Goal: Transaction & Acquisition: Purchase product/service

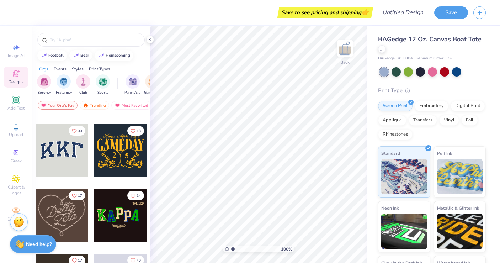
scroll to position [122, 0]
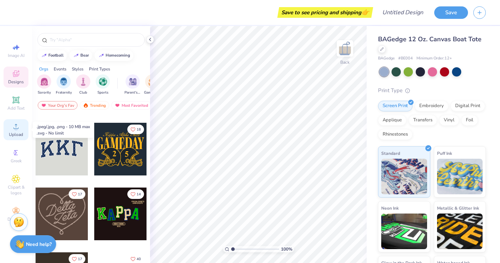
click at [19, 137] on span "Upload" at bounding box center [16, 135] width 14 height 6
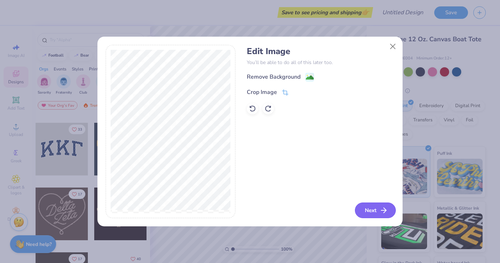
click at [368, 207] on button "Next" at bounding box center [375, 211] width 41 height 16
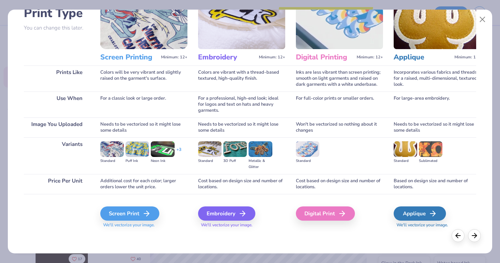
scroll to position [56, 0]
click at [238, 214] on div "Embroidery" at bounding box center [227, 213] width 57 height 14
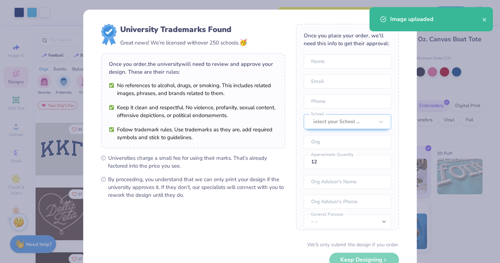
click at [263, 174] on body "Art colors Save to see pricing and shipping 👉 Design Title Save Image AI Design…" at bounding box center [250, 131] width 500 height 263
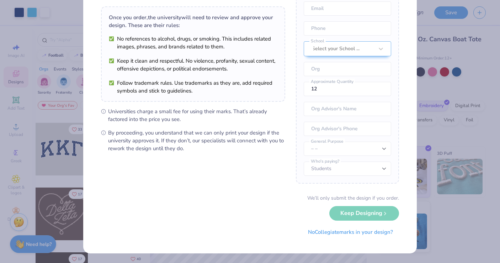
scroll to position [26, 0]
select select "University"
click at [423, 242] on div "University Trademarks Found Great news! We’re licensed with over 250 schools. 🥳…" at bounding box center [250, 131] width 500 height 263
click at [373, 232] on button "No Collegiate marks in your design?" at bounding box center [350, 230] width 97 height 15
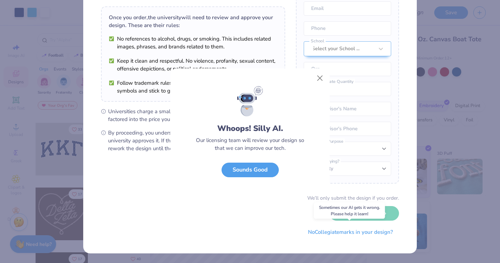
scroll to position [0, 0]
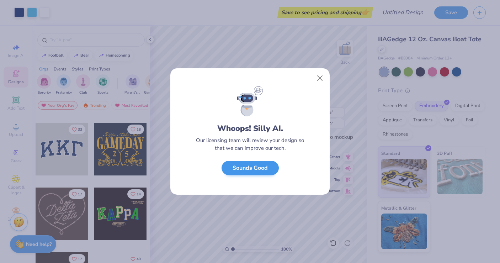
click at [268, 167] on button "Sounds Good" at bounding box center [250, 168] width 57 height 15
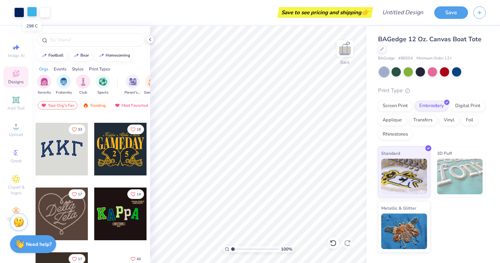
click at [31, 9] on div at bounding box center [32, 12] width 10 height 10
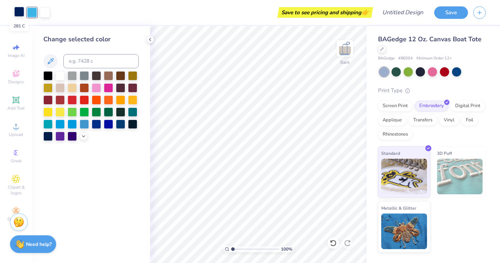
click at [21, 11] on div at bounding box center [19, 12] width 10 height 10
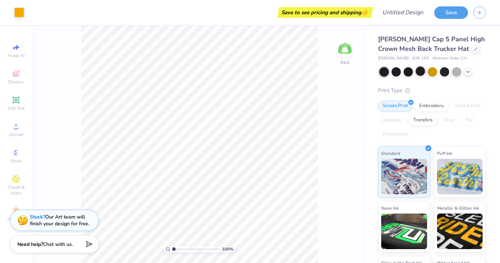
click at [424, 69] on div at bounding box center [420, 71] width 9 height 9
click at [399, 72] on div at bounding box center [396, 71] width 9 height 9
click at [435, 72] on div at bounding box center [432, 71] width 9 height 9
click at [446, 72] on div at bounding box center [444, 71] width 9 height 9
click at [416, 72] on div at bounding box center [420, 71] width 9 height 9
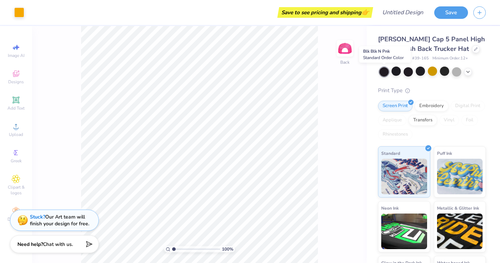
click at [381, 70] on div at bounding box center [384, 71] width 9 height 9
click at [446, 73] on div at bounding box center [444, 71] width 9 height 9
click at [468, 71] on polyline at bounding box center [468, 70] width 3 height 1
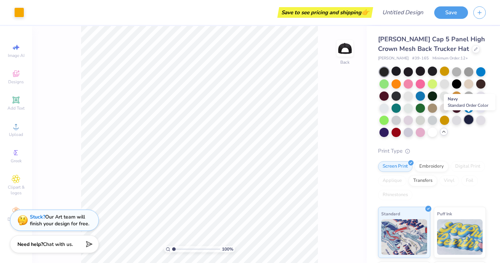
click at [468, 121] on div at bounding box center [469, 119] width 9 height 9
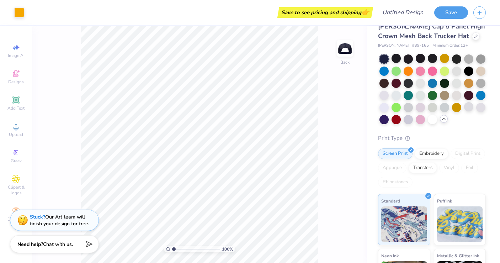
scroll to position [14, 0]
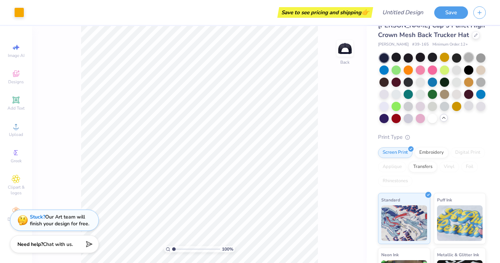
click at [470, 59] on div at bounding box center [469, 57] width 9 height 9
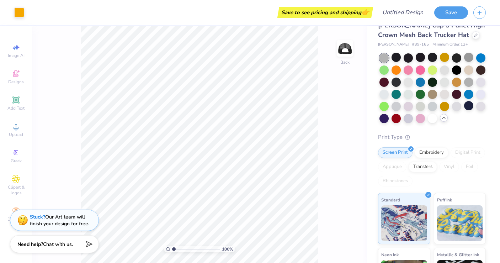
click at [382, 58] on div at bounding box center [384, 57] width 9 height 9
click at [470, 57] on div at bounding box center [469, 57] width 9 height 9
click at [470, 83] on div at bounding box center [469, 81] width 9 height 9
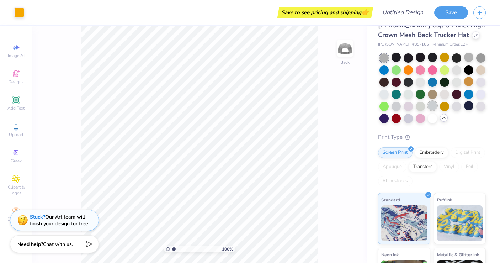
click at [434, 107] on div at bounding box center [432, 105] width 9 height 9
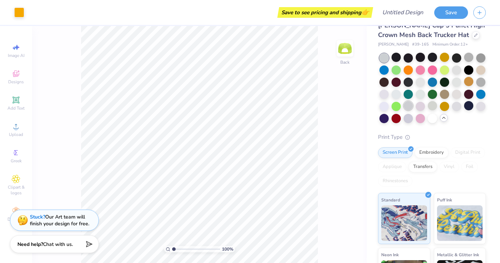
click at [405, 106] on div at bounding box center [408, 105] width 9 height 9
click at [458, 78] on div at bounding box center [456, 81] width 9 height 9
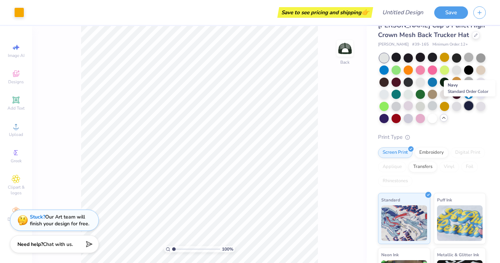
click at [470, 106] on div at bounding box center [469, 105] width 9 height 9
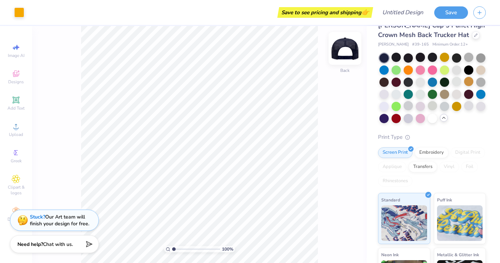
click at [347, 49] on img at bounding box center [345, 48] width 28 height 28
click at [351, 52] on img at bounding box center [345, 48] width 28 height 28
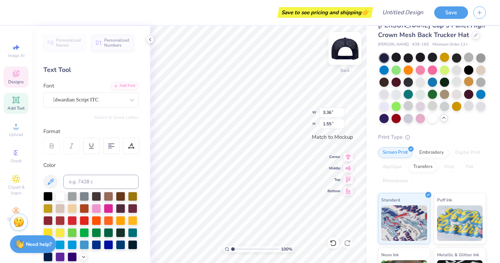
scroll to position [0, 0]
type textarea "w"
type textarea "Wildcats"
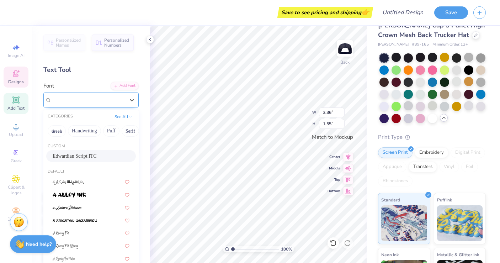
click at [87, 102] on span "Edwardian Script ITC" at bounding box center [75, 100] width 47 height 8
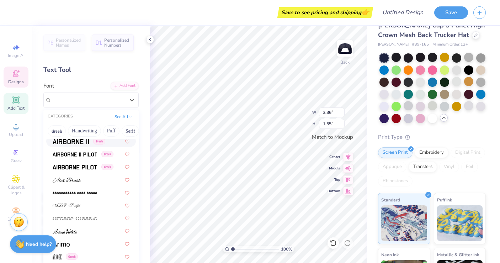
scroll to position [171, 0]
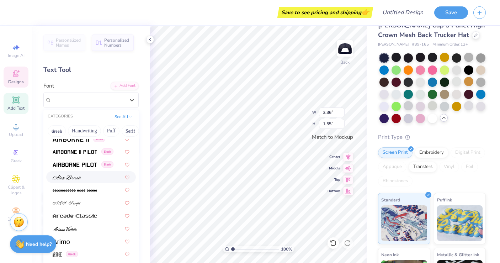
click at [89, 175] on div at bounding box center [91, 176] width 77 height 7
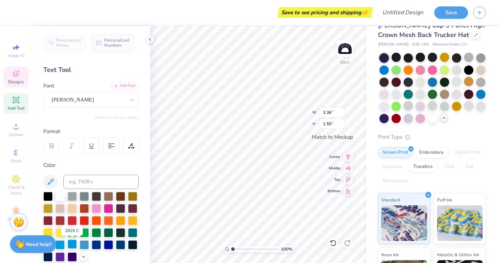
click at [74, 243] on div at bounding box center [72, 244] width 9 height 9
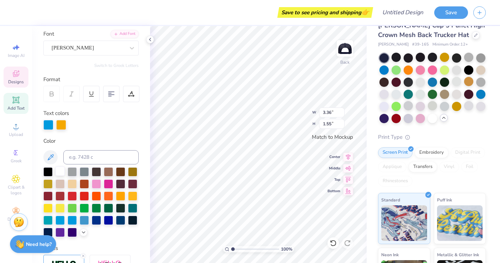
scroll to position [53, 0]
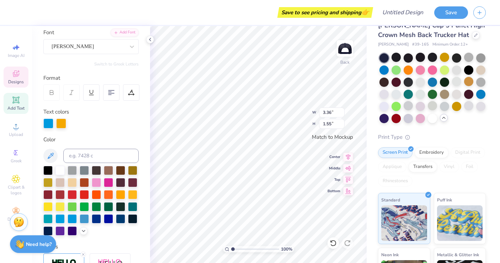
click at [61, 122] on div at bounding box center [61, 124] width 10 height 10
click at [63, 122] on div at bounding box center [61, 124] width 10 height 10
click at [72, 216] on div at bounding box center [72, 218] width 9 height 9
click at [61, 125] on div at bounding box center [61, 124] width 10 height 10
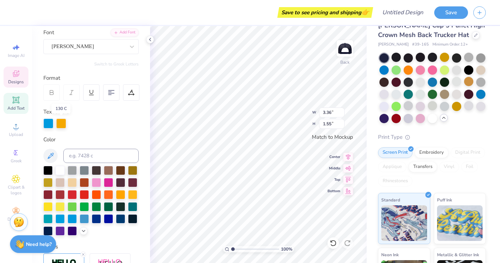
click at [60, 125] on div at bounding box center [61, 124] width 10 height 10
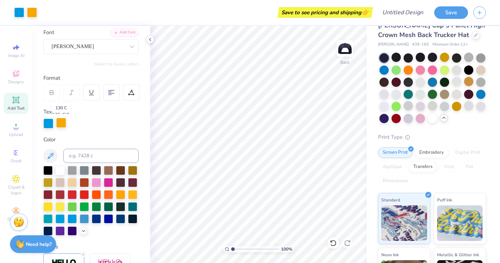
click at [65, 121] on div at bounding box center [61, 123] width 10 height 10
click at [73, 222] on div at bounding box center [72, 218] width 9 height 9
click at [50, 91] on icon at bounding box center [51, 91] width 3 height 2
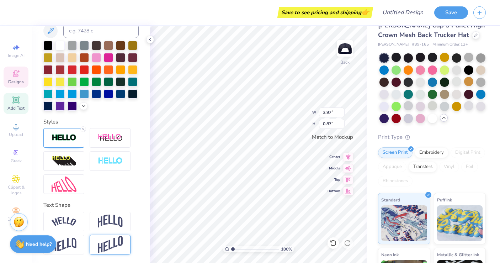
scroll to position [151, 0]
click at [78, 242] on div at bounding box center [63, 245] width 41 height 20
click at [115, 219] on img at bounding box center [110, 222] width 25 height 14
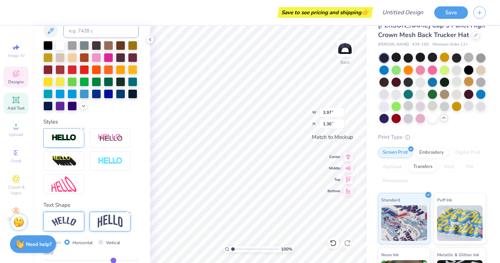
click at [80, 223] on div at bounding box center [63, 222] width 41 height 20
type input "1.03"
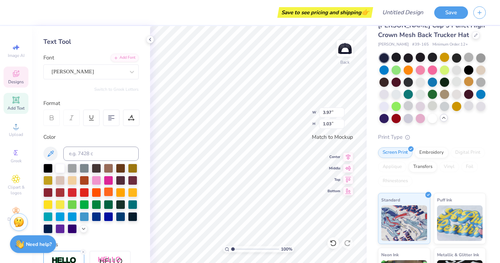
scroll to position [27, 0]
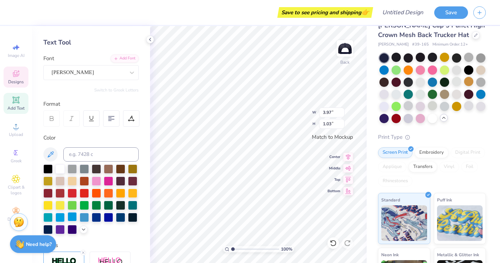
click at [73, 217] on div at bounding box center [72, 216] width 9 height 9
click at [61, 218] on div at bounding box center [60, 216] width 9 height 9
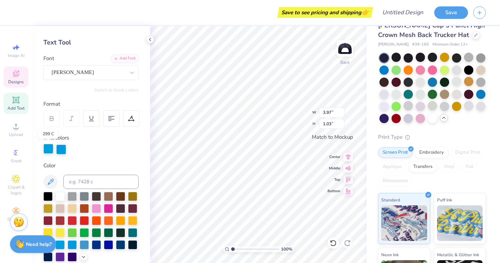
click at [49, 151] on div at bounding box center [48, 149] width 10 height 10
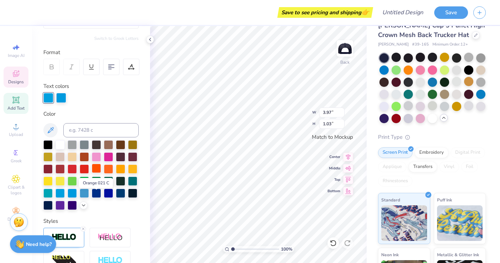
scroll to position [80, 0]
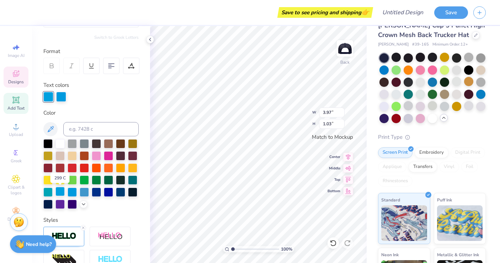
click at [64, 192] on div at bounding box center [60, 191] width 9 height 9
click at [72, 195] on div at bounding box center [72, 191] width 9 height 9
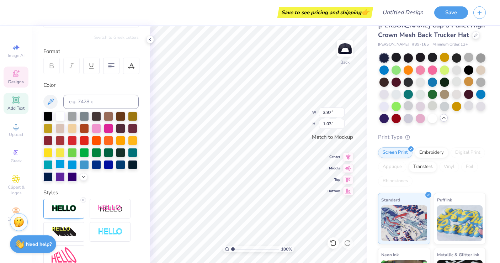
click at [63, 165] on div at bounding box center [60, 163] width 9 height 9
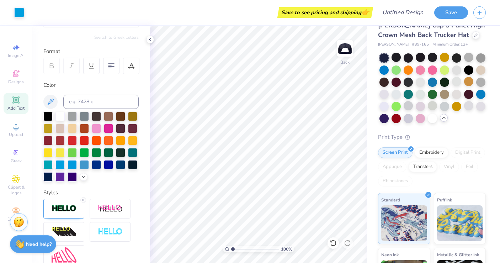
drag, startPoint x: 233, startPoint y: 249, endPoint x: 225, endPoint y: 249, distance: 8.2
click at [225, 249] on div "100 %" at bounding box center [258, 249] width 71 height 6
click at [12, 136] on span "Upload" at bounding box center [16, 135] width 14 height 6
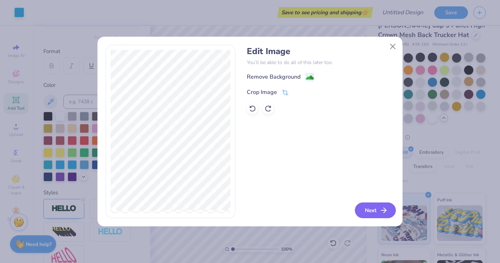
click at [385, 208] on icon "button" at bounding box center [384, 210] width 9 height 9
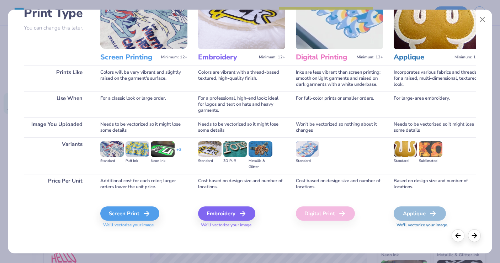
scroll to position [56, 0]
click at [207, 210] on div "Embroidery" at bounding box center [227, 213] width 57 height 14
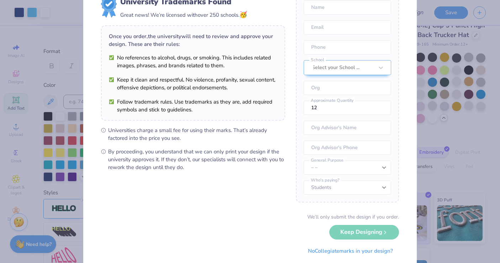
scroll to position [30, 0]
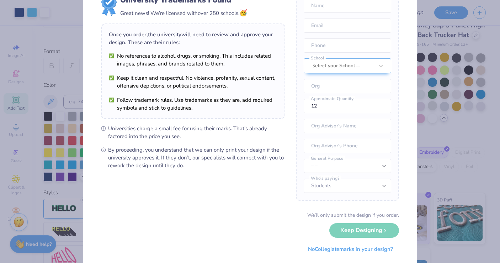
click at [377, 234] on div "We’ll only submit the design if you order. Keep Designing No Collegiate marks i…" at bounding box center [250, 233] width 298 height 45
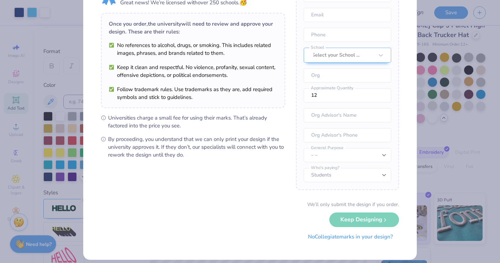
scroll to position [42, 0]
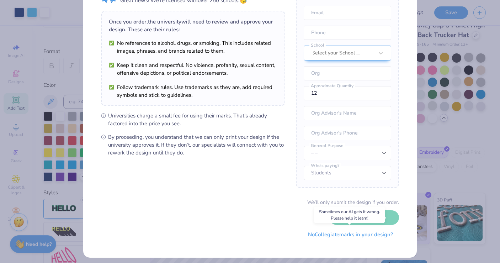
click at [369, 238] on button "No Collegiate marks in your design?" at bounding box center [350, 234] width 97 height 15
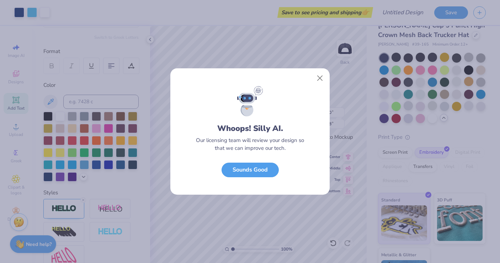
scroll to position [0, 0]
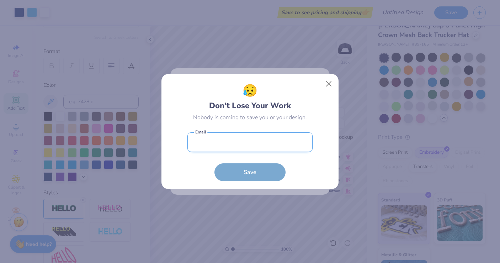
click at [285, 139] on input "email" at bounding box center [250, 142] width 125 height 20
click at [330, 84] on button "Close" at bounding box center [329, 84] width 14 height 14
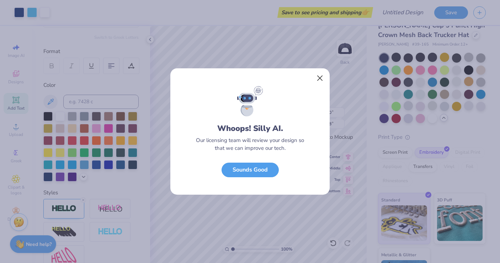
click at [322, 79] on button "Close" at bounding box center [321, 79] width 14 height 14
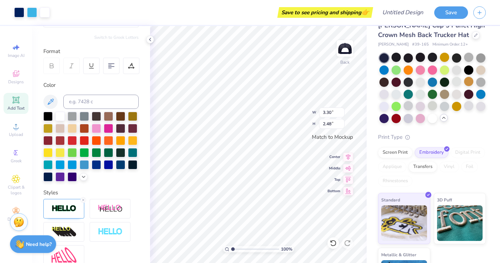
type input "1.48"
type input "1.11"
click at [88, 101] on input at bounding box center [100, 102] width 75 height 14
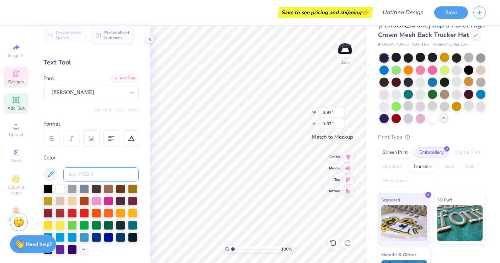
scroll to position [6, 0]
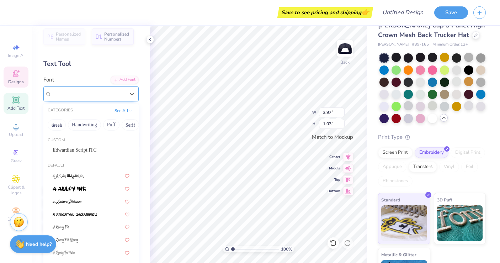
click at [95, 100] on div "Alex Brush" at bounding box center [90, 93] width 95 height 15
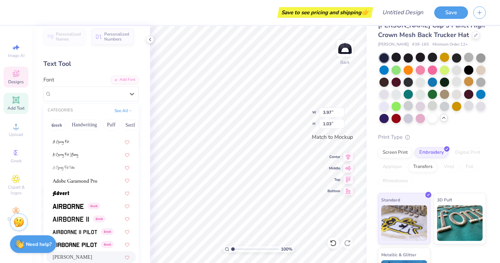
scroll to position [91, 0]
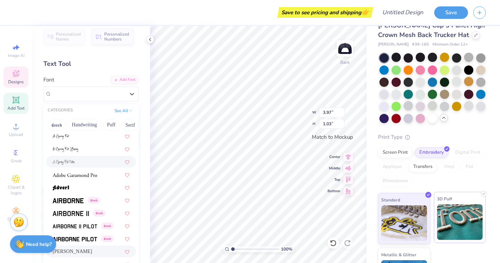
click at [461, 218] on img at bounding box center [460, 222] width 46 height 36
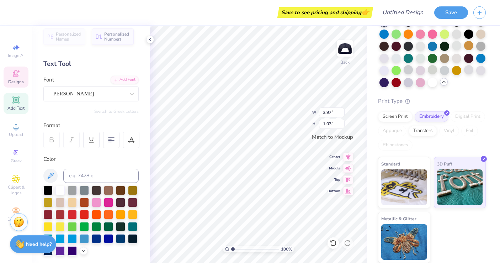
scroll to position [49, 0]
click at [391, 109] on div "Print Type Screen Print Embroidery Digital Print Applique Transfers Vinyl Foil …" at bounding box center [432, 181] width 108 height 166
click at [391, 111] on div "Print Type Screen Print Embroidery Digital Print Applique Transfers Vinyl Foil …" at bounding box center [432, 181] width 108 height 166
click at [394, 118] on div "Screen Print" at bounding box center [395, 116] width 35 height 11
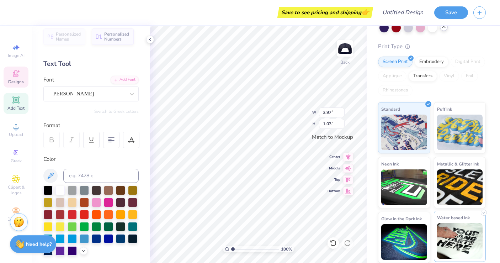
scroll to position [104, 0]
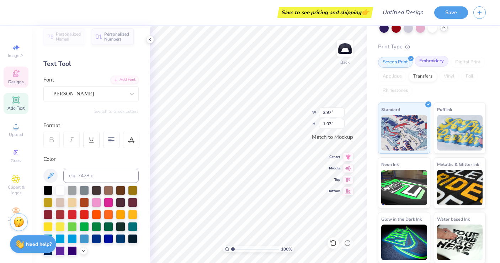
click at [419, 58] on div "Embroidery" at bounding box center [432, 61] width 34 height 11
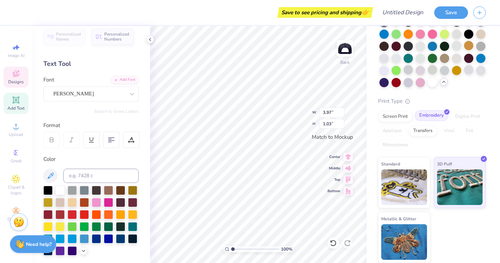
scroll to position [49, 0]
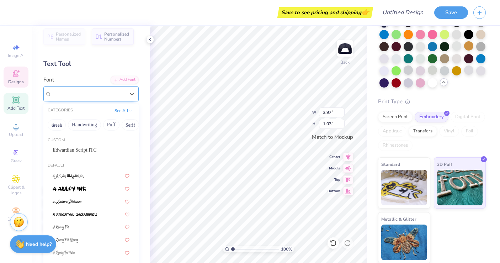
click at [77, 99] on div "Alex Brush" at bounding box center [90, 93] width 95 height 15
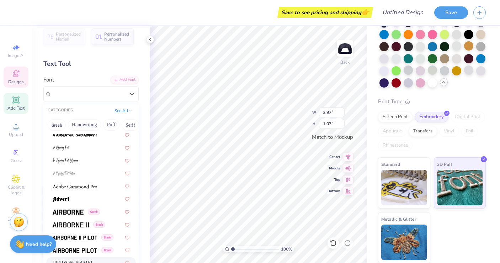
scroll to position [82, 0]
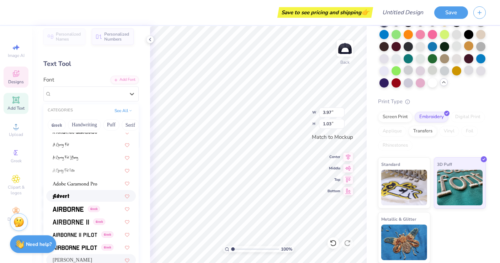
click at [100, 194] on div at bounding box center [91, 195] width 77 height 7
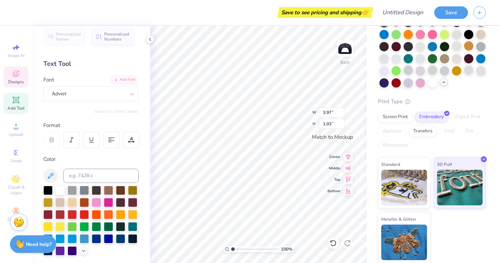
type input "4.82"
type input "1.27"
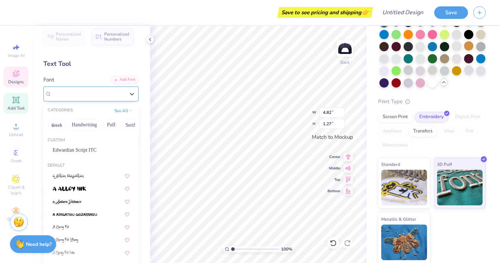
click at [79, 93] on div "Advert" at bounding box center [88, 93] width 75 height 11
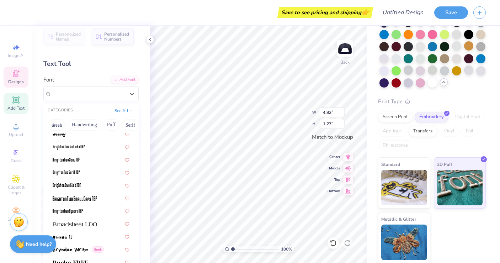
scroll to position [618, 0]
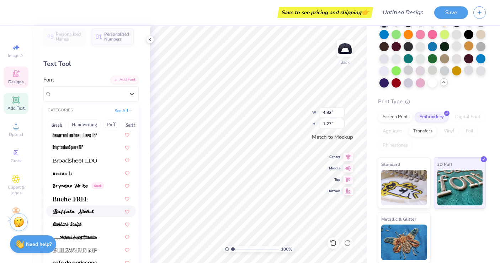
click at [105, 212] on div at bounding box center [91, 211] width 77 height 7
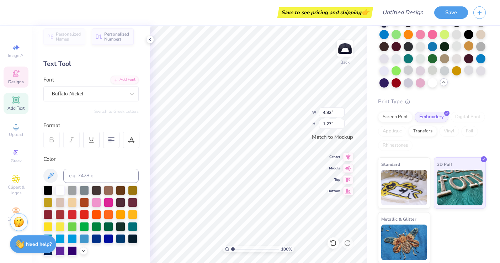
type input "4.06"
type input "1.05"
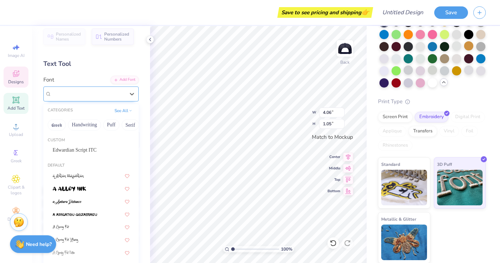
click at [74, 91] on span "Buffalo Nickel" at bounding box center [68, 94] width 32 height 8
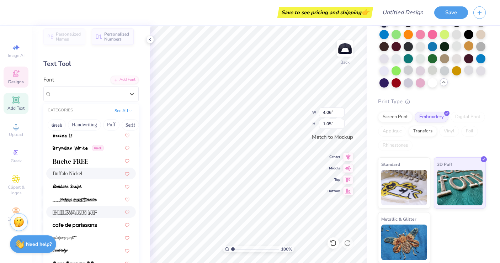
scroll to position [659, 0]
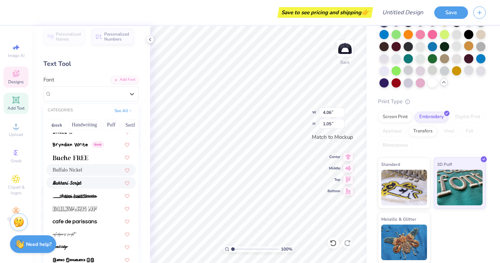
click at [88, 187] on div at bounding box center [91, 183] width 90 height 12
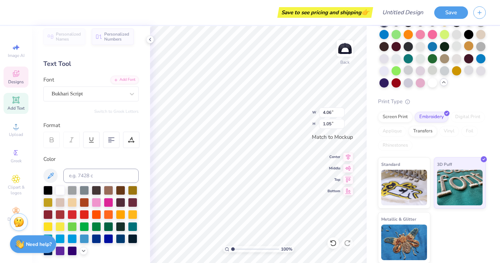
type input "4.54"
type input "1.38"
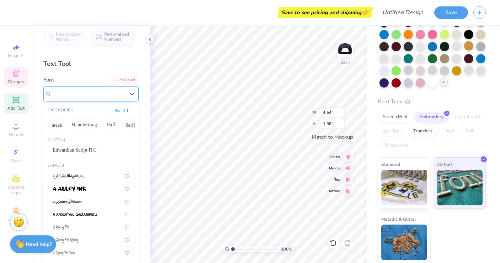
click at [78, 97] on span "Bukhari Script" at bounding box center [67, 94] width 31 height 8
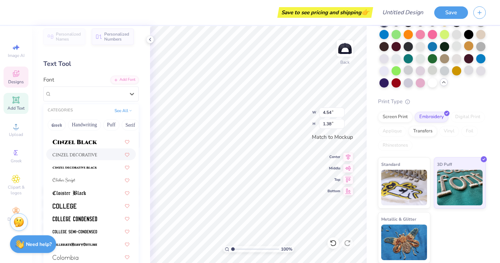
scroll to position [894, 0]
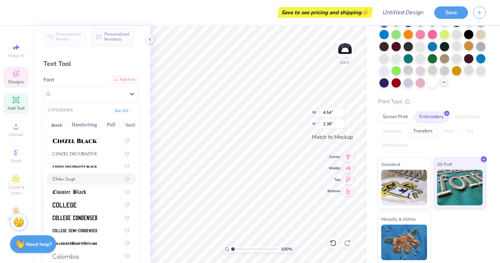
click at [81, 177] on div at bounding box center [91, 178] width 77 height 7
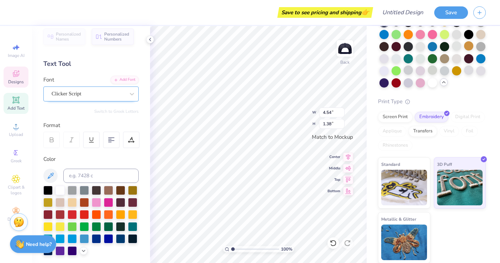
type input "3.46"
type input "1.29"
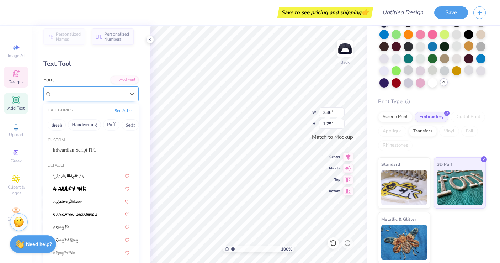
click at [70, 93] on span "Clicker Script" at bounding box center [67, 94] width 30 height 8
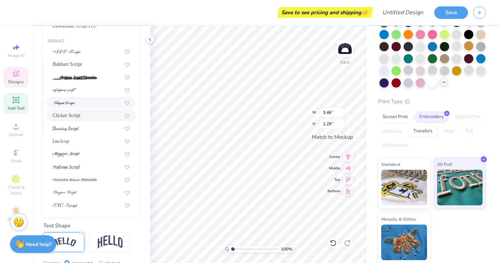
scroll to position [132, 0]
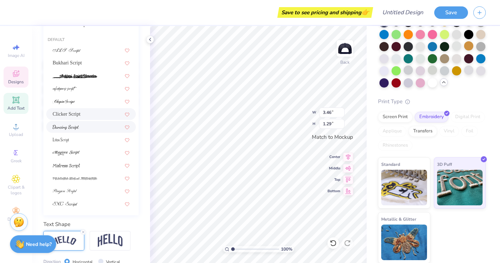
click at [87, 126] on div at bounding box center [91, 126] width 77 height 7
type input "script"
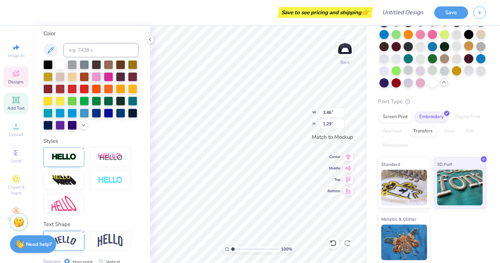
type input "3.85"
type input "1.19"
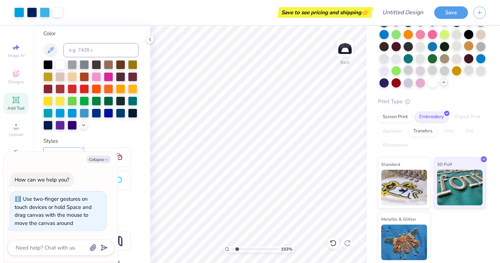
type input "2.53"
type textarea "x"
drag, startPoint x: 233, startPoint y: 250, endPoint x: 203, endPoint y: 243, distance: 31.1
type input "1"
click at [203, 243] on div "100 %" at bounding box center [258, 144] width 237 height 237
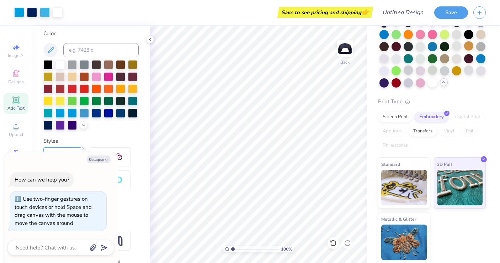
scroll to position [0, 0]
click at [91, 160] on button "Collapse" at bounding box center [99, 159] width 24 height 7
type textarea "x"
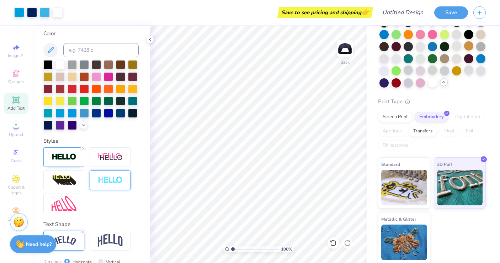
click at [119, 187] on div at bounding box center [110, 181] width 41 height 20
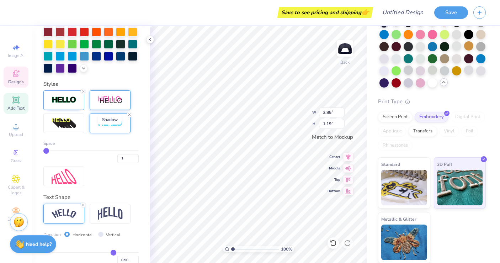
scroll to position [191, 0]
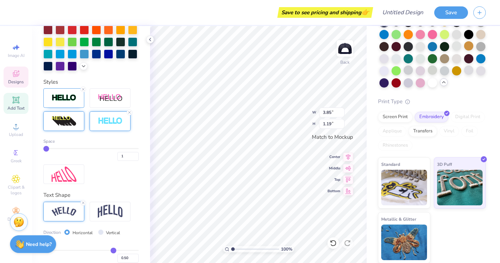
click at [78, 123] on div at bounding box center [63, 121] width 41 height 20
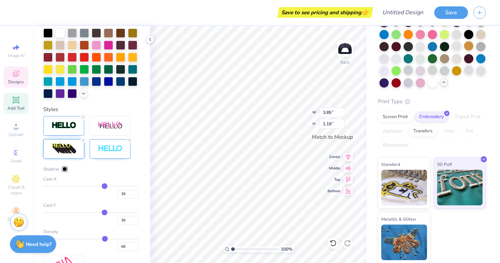
type input "4.97"
type input "1.53"
click at [77, 153] on div at bounding box center [63, 149] width 41 height 20
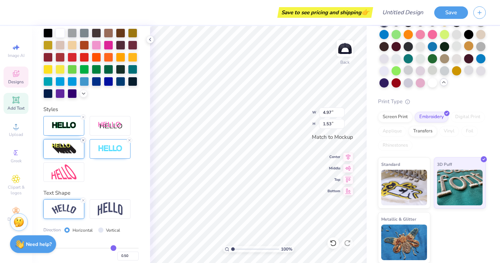
click at [83, 140] on icon at bounding box center [83, 140] width 4 height 4
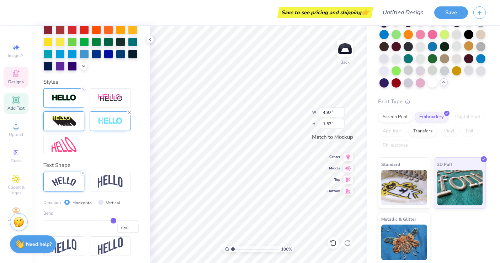
type input "3.83"
type input "1.18"
click at [130, 111] on icon at bounding box center [129, 112] width 4 height 4
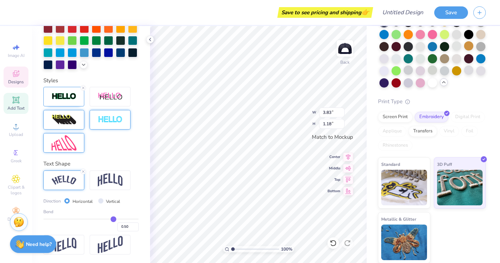
scroll to position [193, 0]
click at [72, 140] on img at bounding box center [64, 142] width 25 height 15
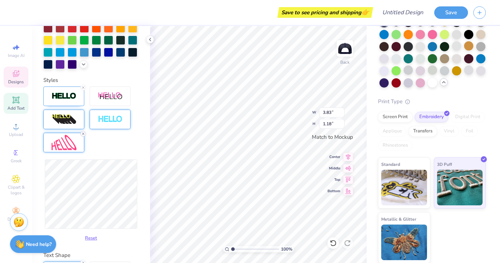
click at [83, 135] on icon at bounding box center [83, 134] width 4 height 4
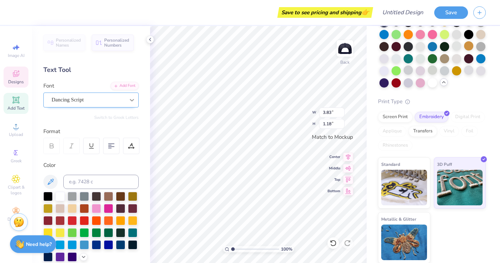
scroll to position [0, 0]
click at [132, 97] on icon at bounding box center [132, 99] width 7 height 7
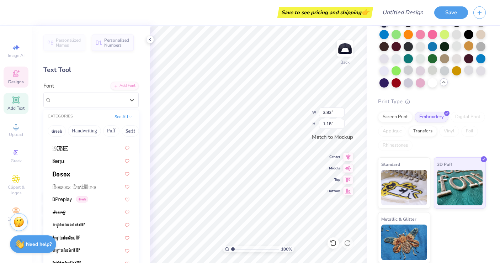
scroll to position [678, 0]
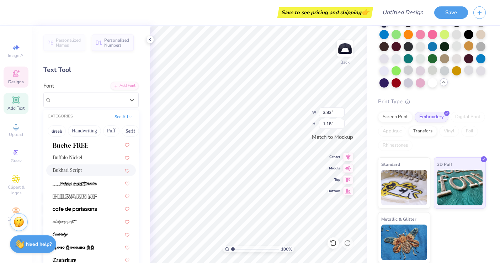
click at [97, 169] on div "Bukhari Script" at bounding box center [91, 170] width 77 height 7
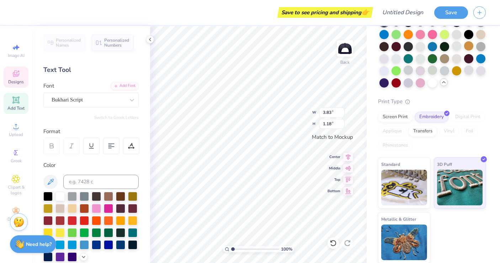
type input "4.51"
type input "1.37"
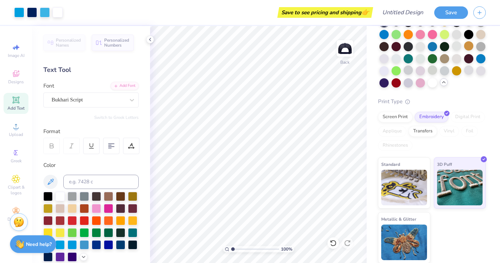
scroll to position [0, 0]
